Goal: Task Accomplishment & Management: Manage account settings

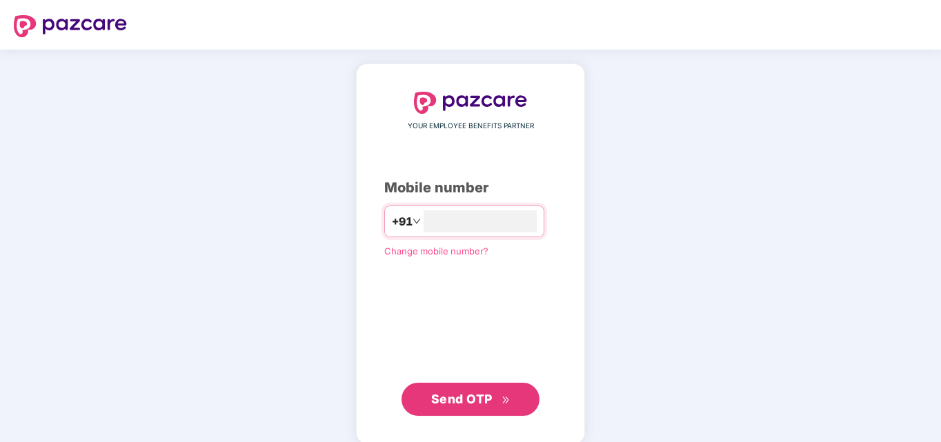
type input "****"
click at [466, 253] on span "Change mobile number?" at bounding box center [436, 251] width 104 height 11
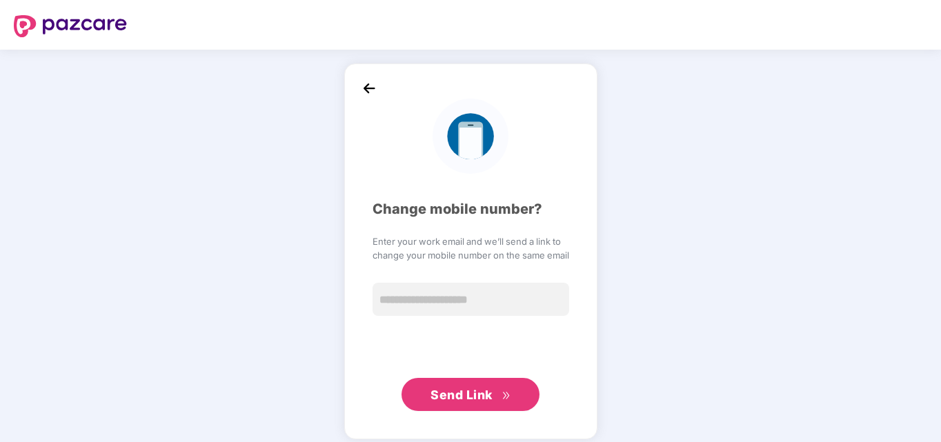
click at [370, 87] on img at bounding box center [369, 88] width 21 height 21
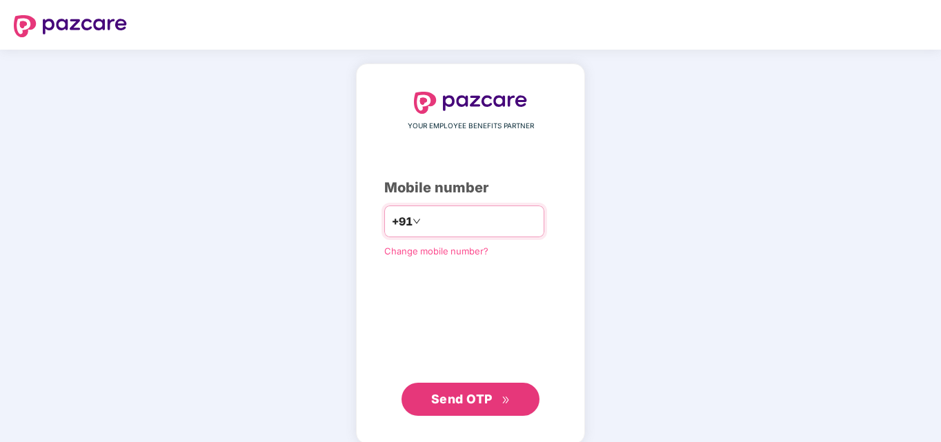
click at [479, 218] on input "number" at bounding box center [480, 222] width 113 height 22
type input "**********"
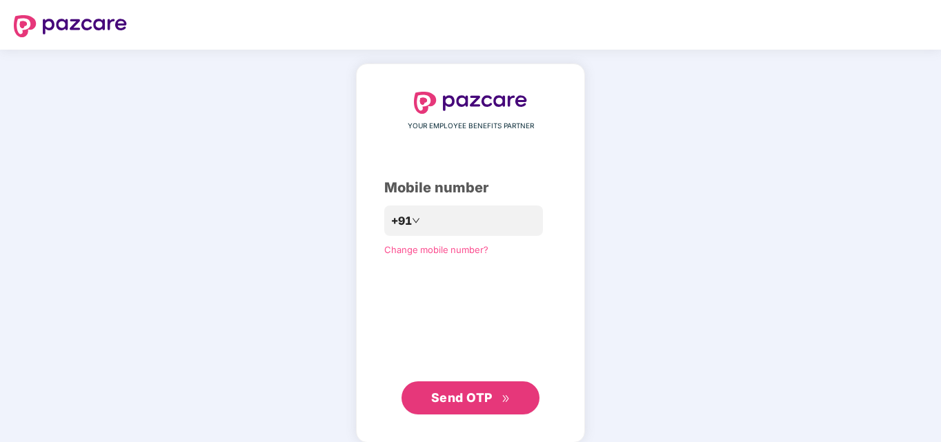
click at [493, 402] on span "Send OTP" at bounding box center [470, 398] width 79 height 19
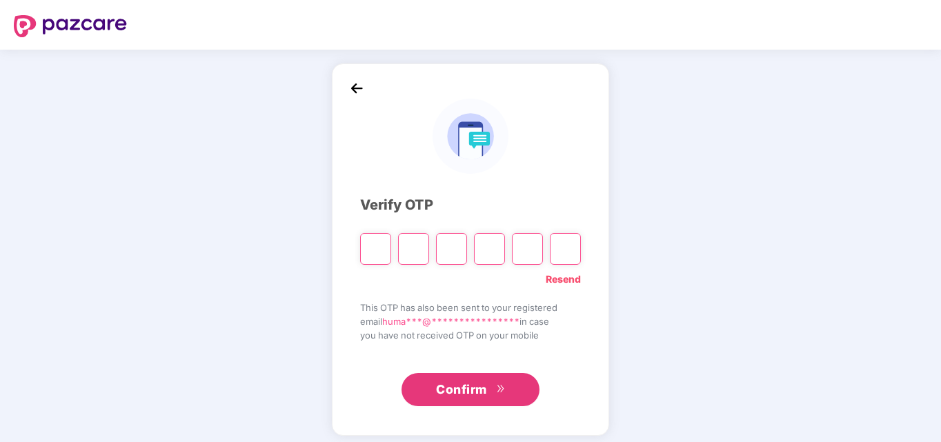
type input "*"
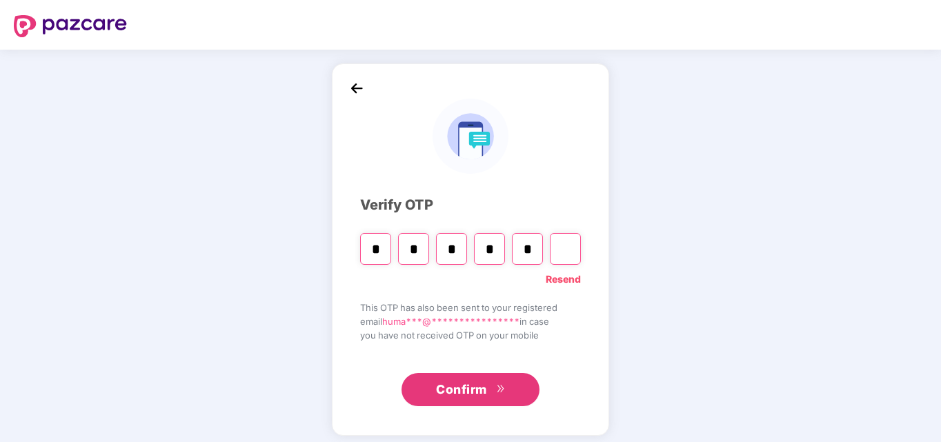
type input "*"
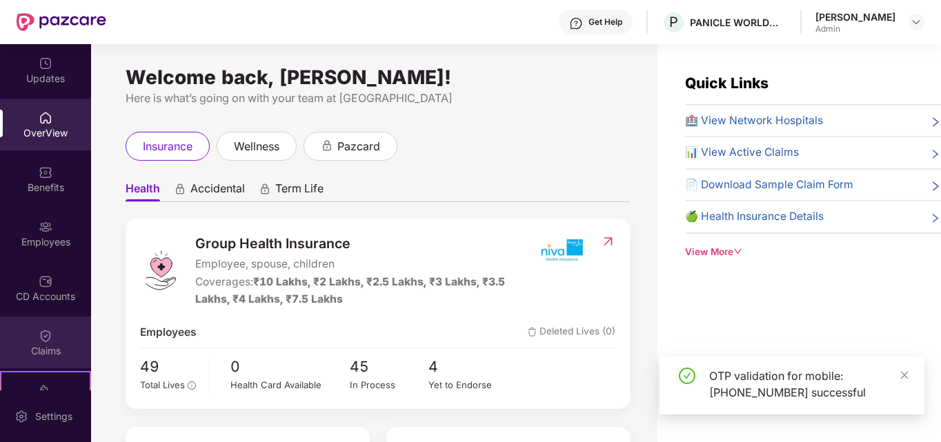
click at [58, 353] on div "Claims" at bounding box center [45, 351] width 91 height 14
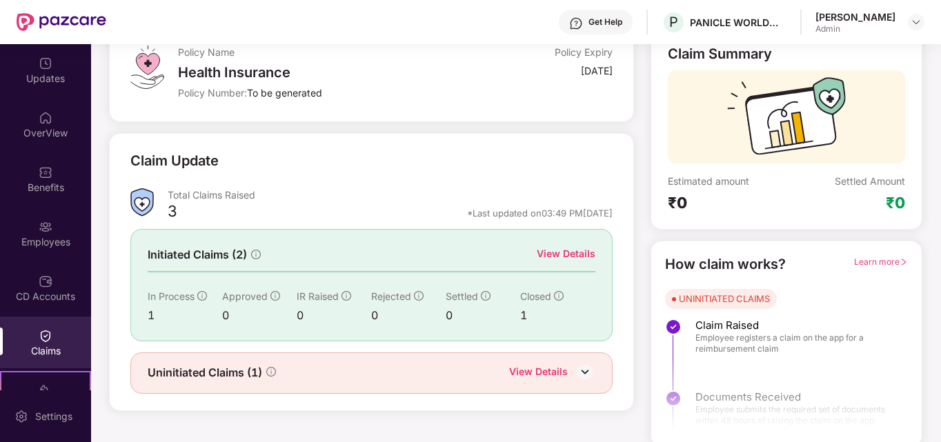
scroll to position [98, 0]
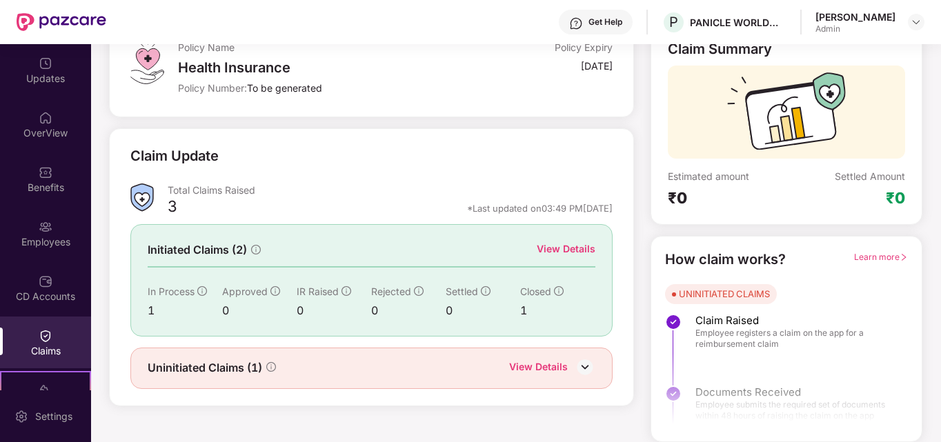
click at [541, 369] on div "View Details" at bounding box center [538, 369] width 59 height 18
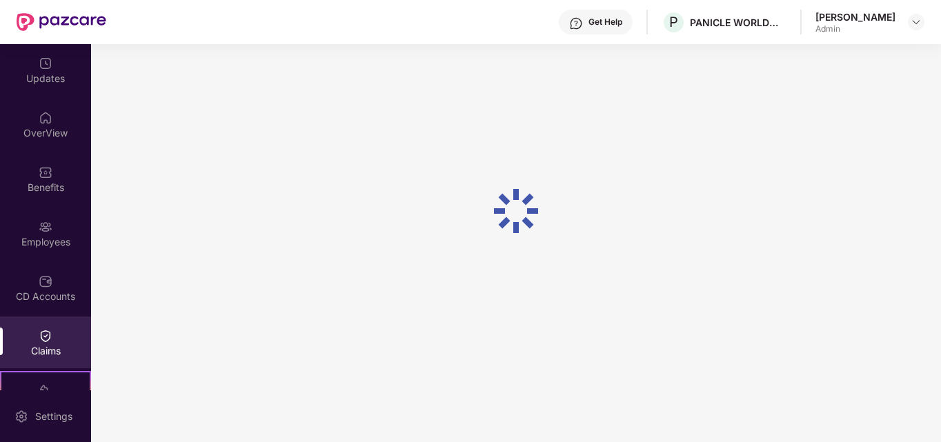
scroll to position [44, 0]
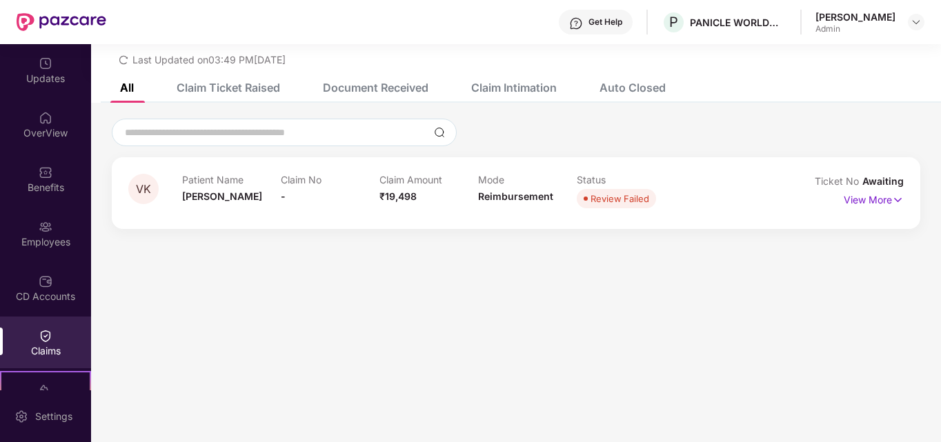
click at [138, 190] on span "VK" at bounding box center [143, 190] width 15 height 12
click at [208, 225] on div "[PERSON_NAME]" at bounding box center [227, 226] width 90 height 23
click at [894, 201] on img at bounding box center [898, 200] width 12 height 15
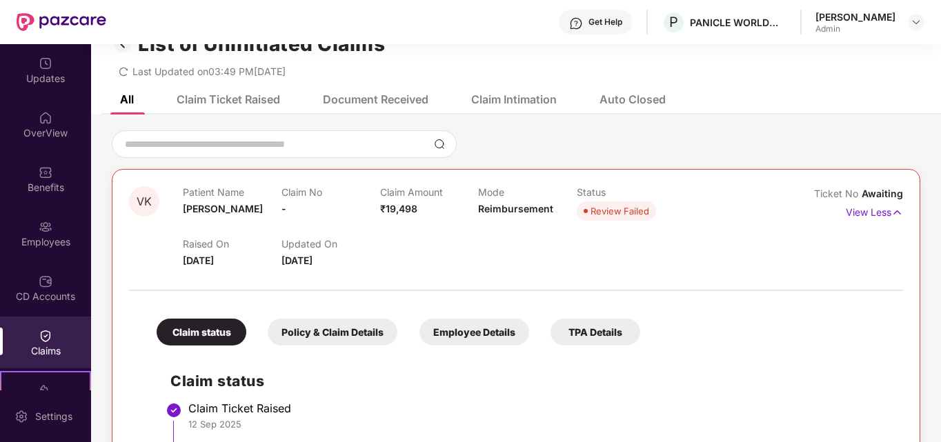
scroll to position [23, 0]
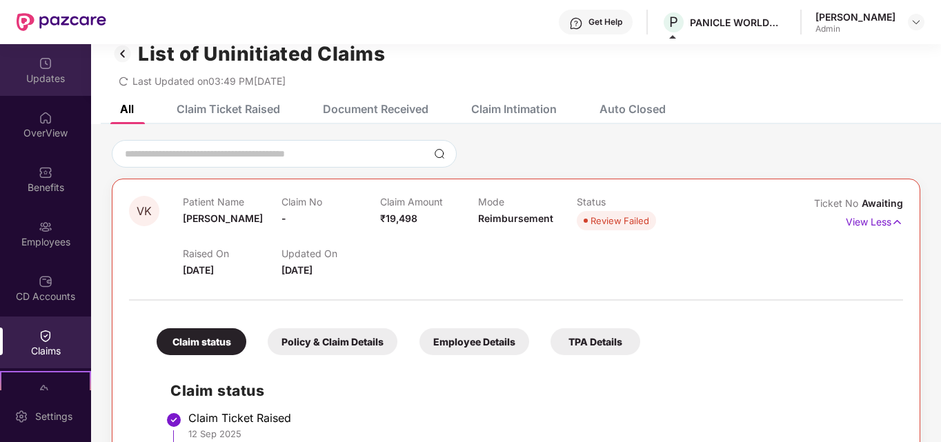
click at [44, 67] on img at bounding box center [46, 64] width 14 height 14
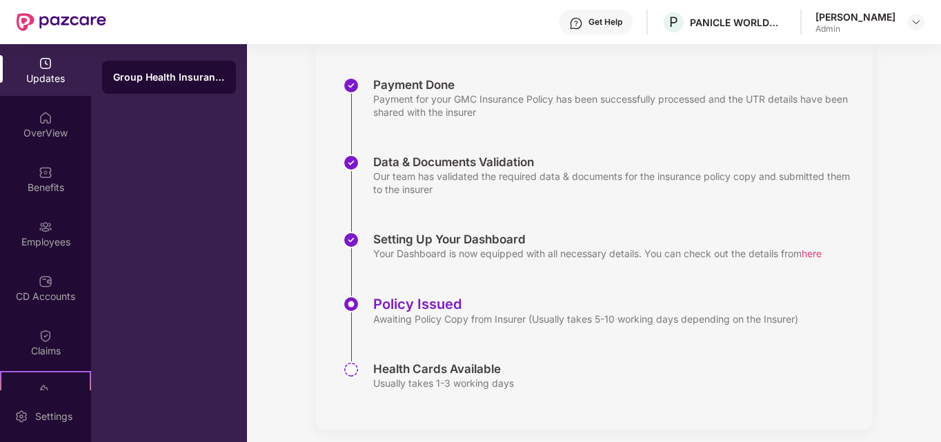
scroll to position [201, 0]
